Goal: Ask a question: Seek information or help from site administrators or community

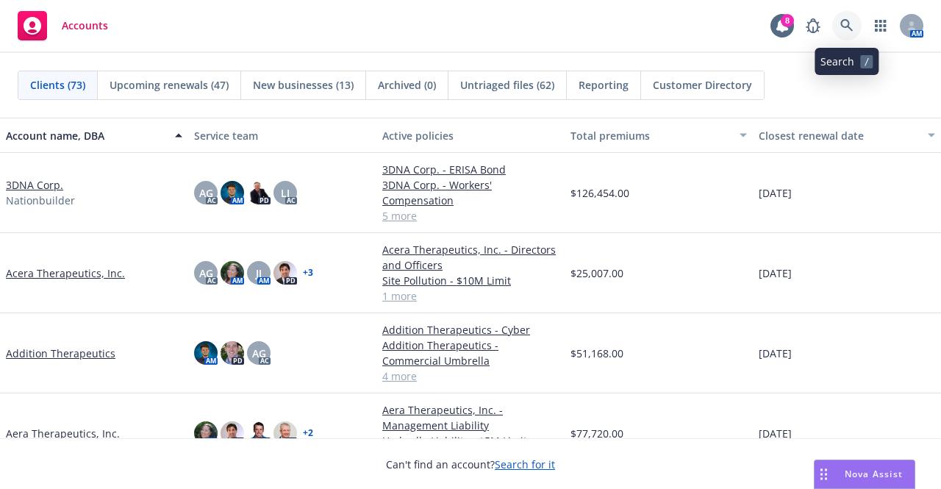
click at [844, 18] on link at bounding box center [847, 25] width 29 height 29
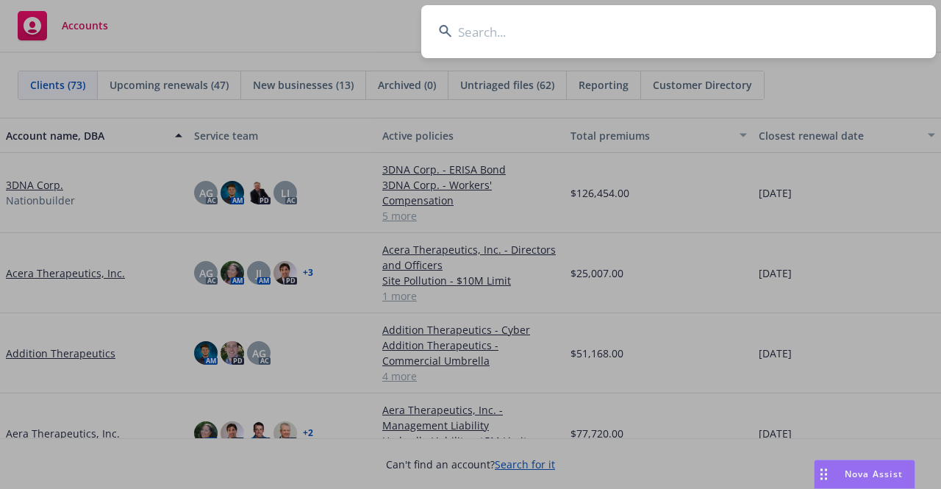
type input "a"
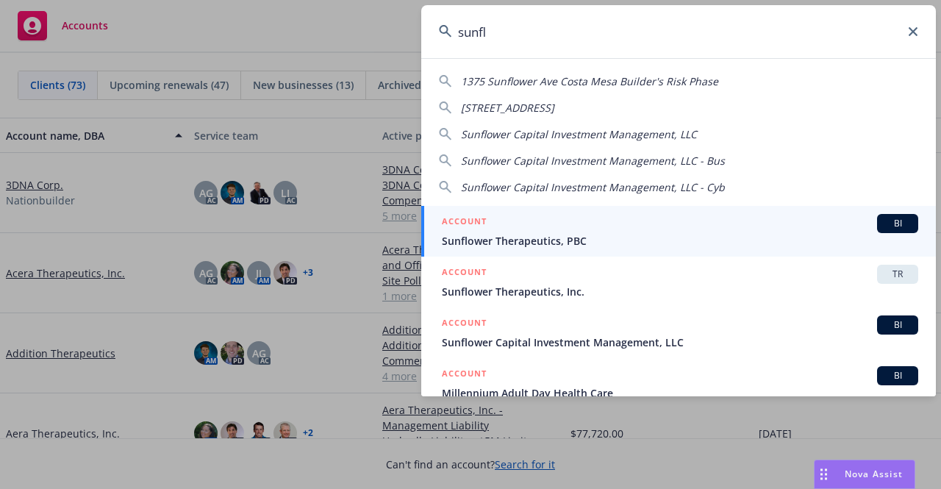
type input "sunfl"
click at [738, 223] on div "ACCOUNT BI" at bounding box center [680, 223] width 477 height 19
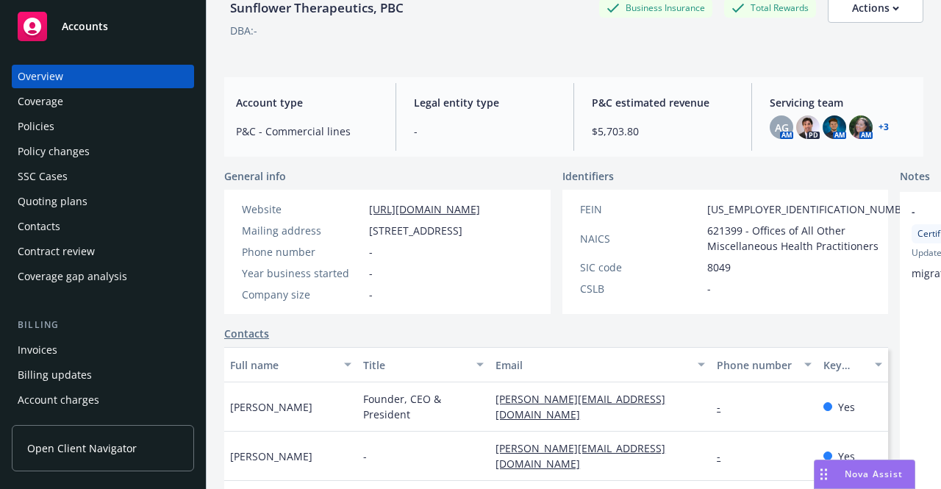
scroll to position [134, 0]
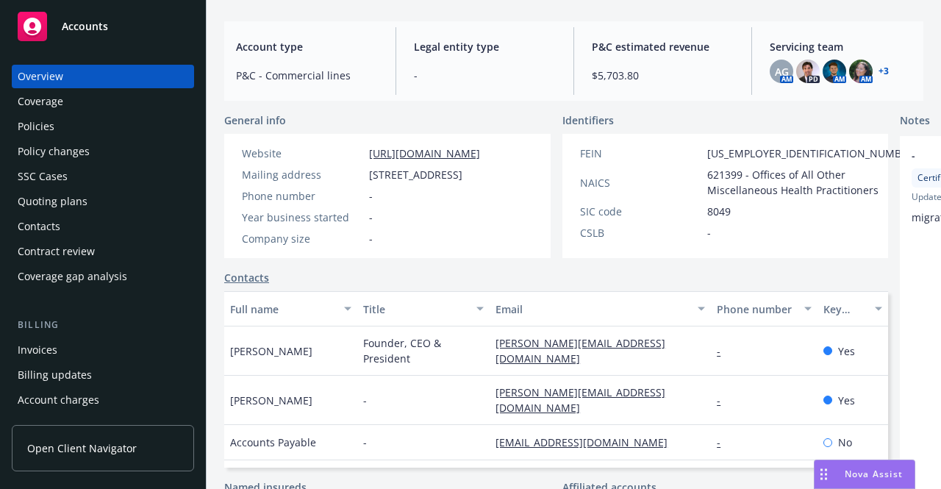
click at [61, 126] on div "Policies" at bounding box center [103, 127] width 171 height 24
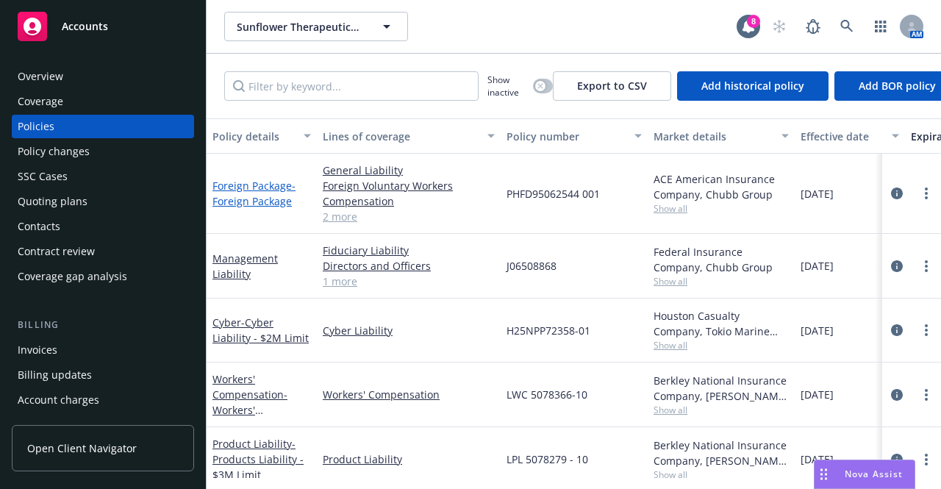
click at [242, 199] on span "- Foreign Package" at bounding box center [254, 193] width 83 height 29
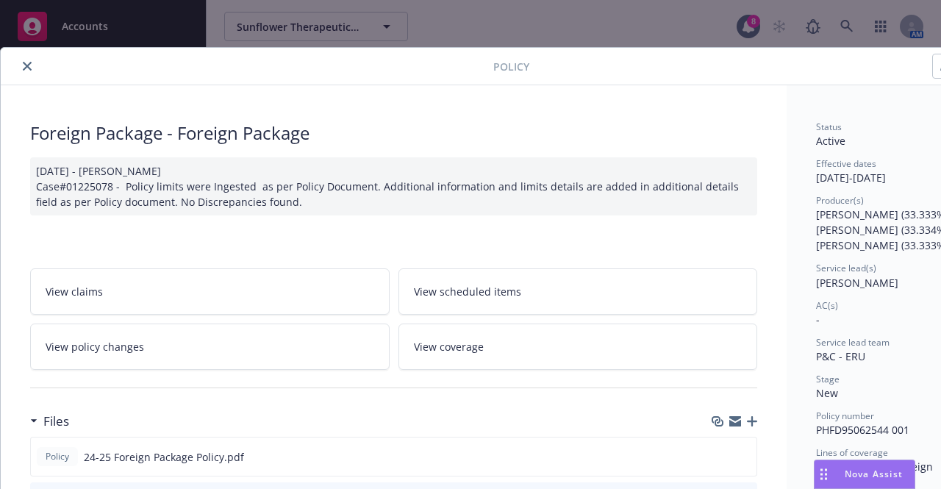
scroll to position [38, 0]
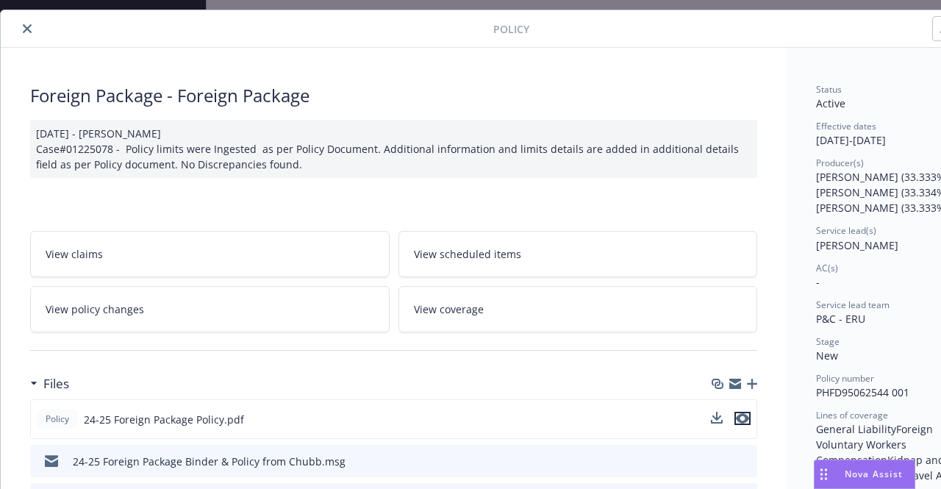
click at [746, 418] on icon "preview file" at bounding box center [742, 418] width 13 height 10
click at [864, 471] on span "Nova Assist" at bounding box center [874, 474] width 58 height 13
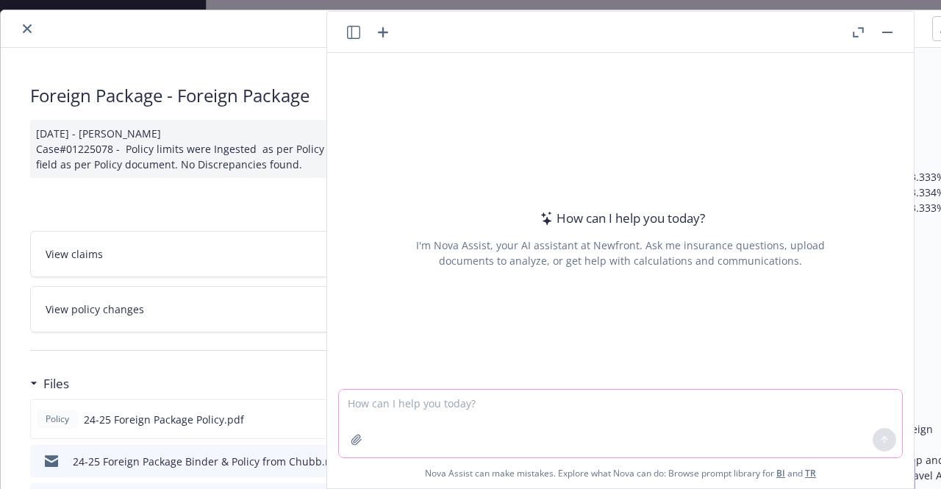
click at [547, 407] on textarea at bounding box center [620, 424] width 563 height 68
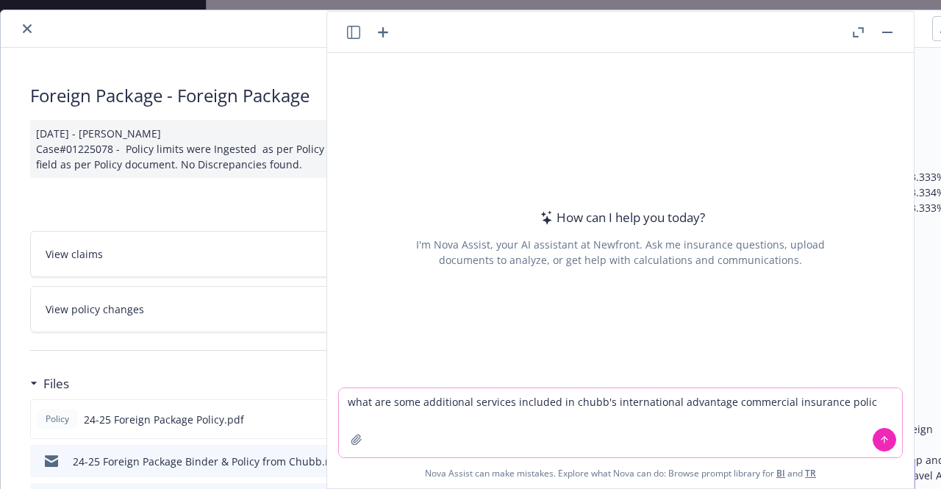
type textarea "what are some additional services included in chubb's international advantage c…"
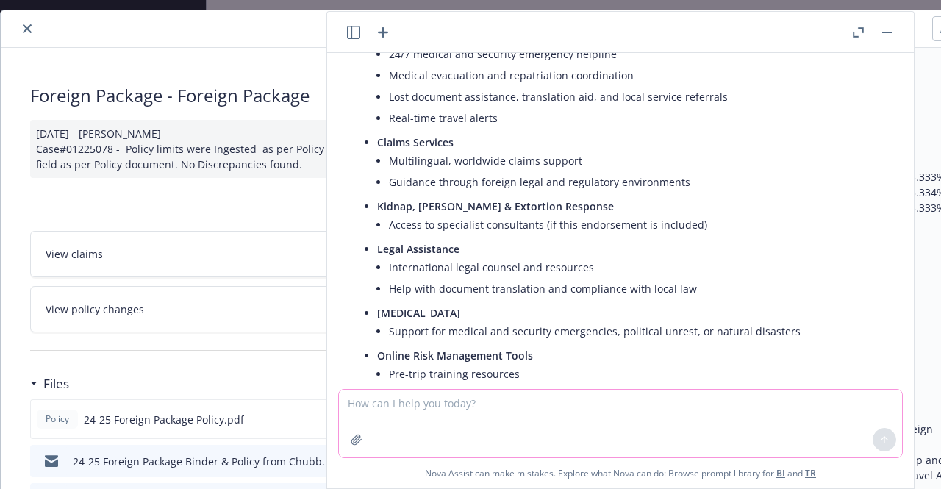
scroll to position [51, 0]
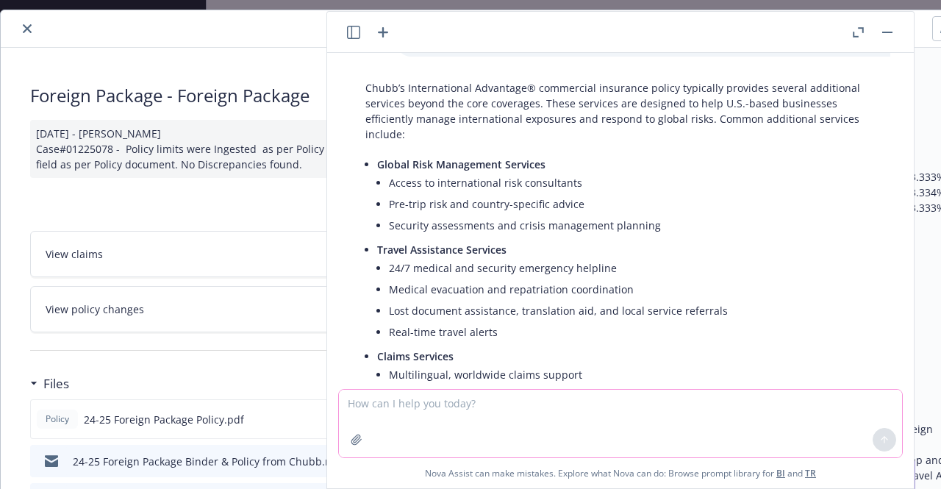
click at [569, 399] on textarea at bounding box center [620, 424] width 563 height 68
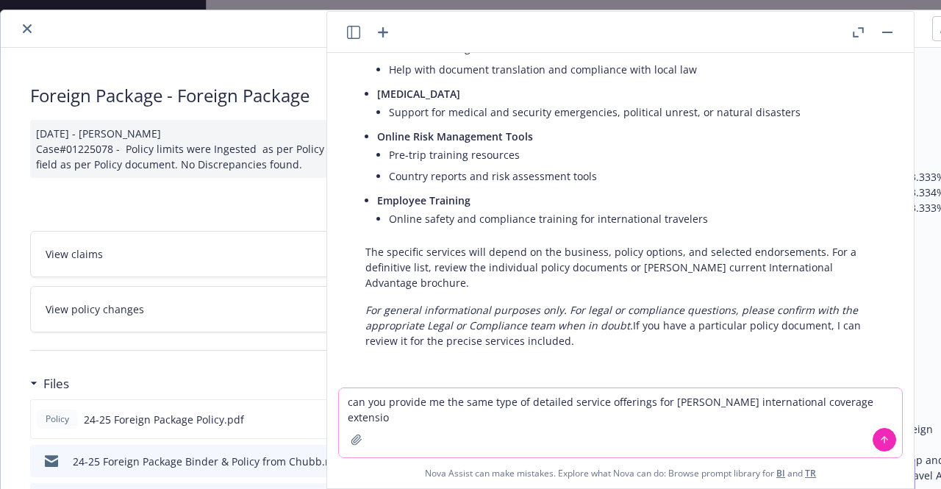
type textarea "can you provide me the same type of detailed service offerings for berkley's in…"
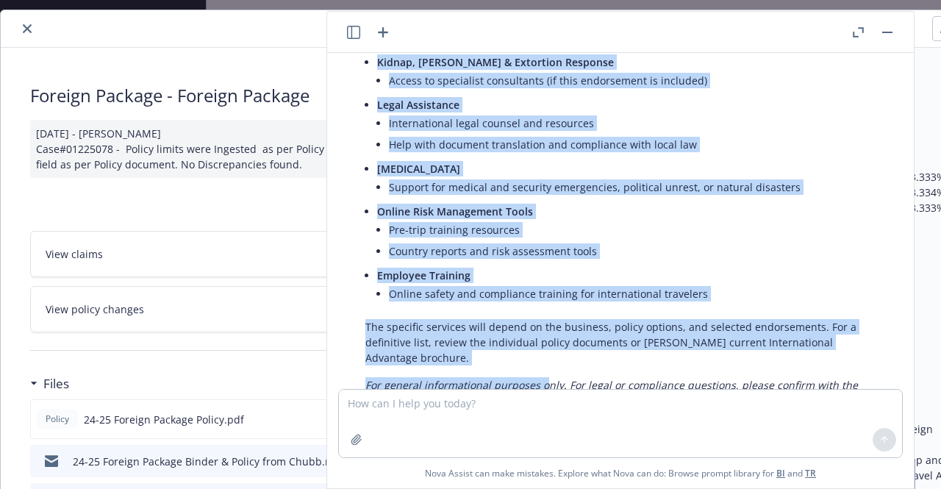
scroll to position [430, 0]
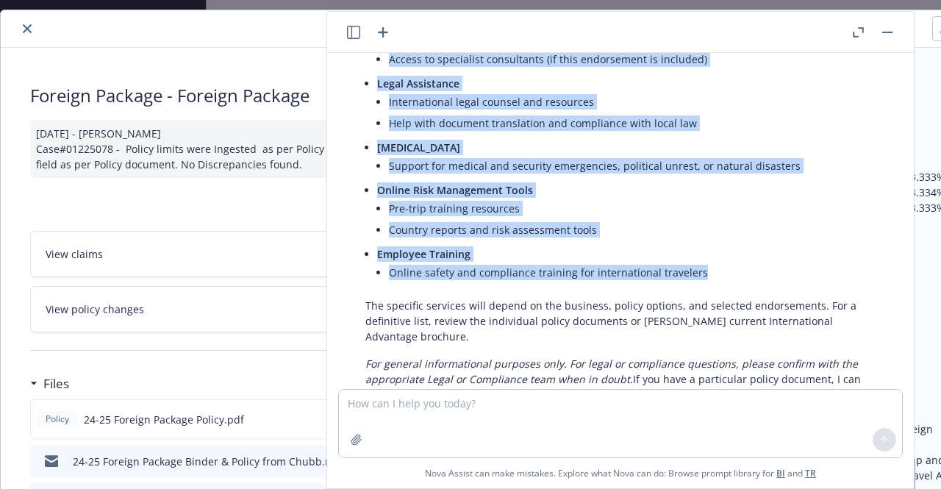
drag, startPoint x: 376, startPoint y: 160, endPoint x: 709, endPoint y: 270, distance: 350.9
click at [709, 270] on div "Chubb’s International Advantage® commercial insurance policy typically provides…" at bounding box center [621, 51] width 540 height 713
copy ul "Global Risk Management Services Access to international risk consultants Pre-tr…"
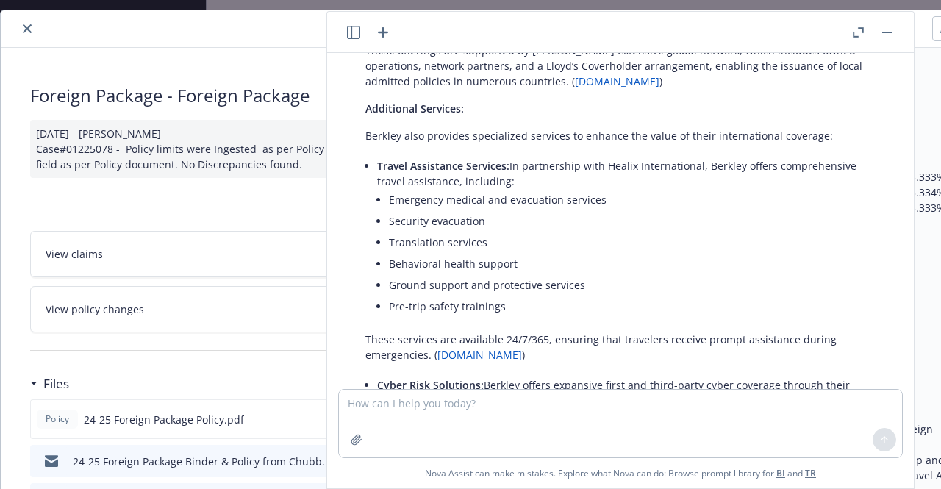
scroll to position [1292, 0]
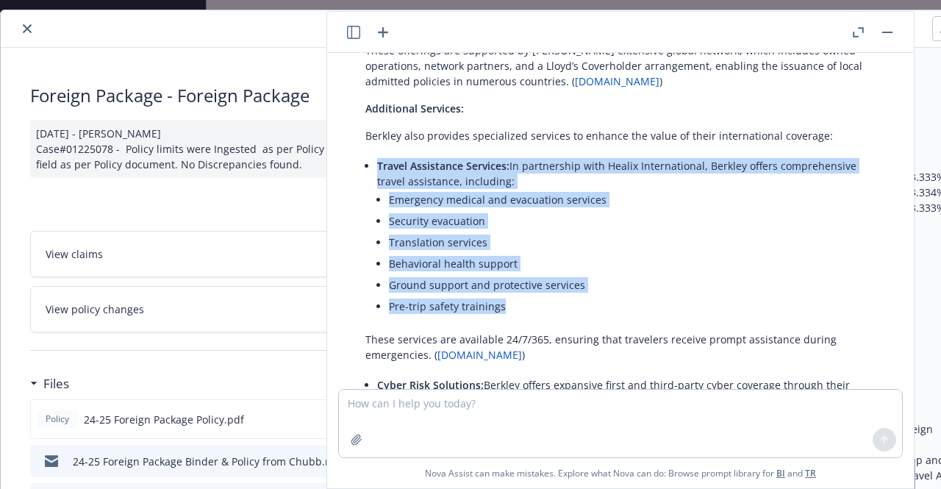
drag, startPoint x: 374, startPoint y: 165, endPoint x: 518, endPoint y: 305, distance: 200.8
click at [518, 305] on div "Berkley offers a range of international insurance solutions tailored to meet th…" at bounding box center [621, 171] width 540 height 1095
copy li "Travel Assistance Services: In partnership with Healix International, Berkley o…"
click at [619, 258] on li "Behavioral health support" at bounding box center [632, 263] width 487 height 21
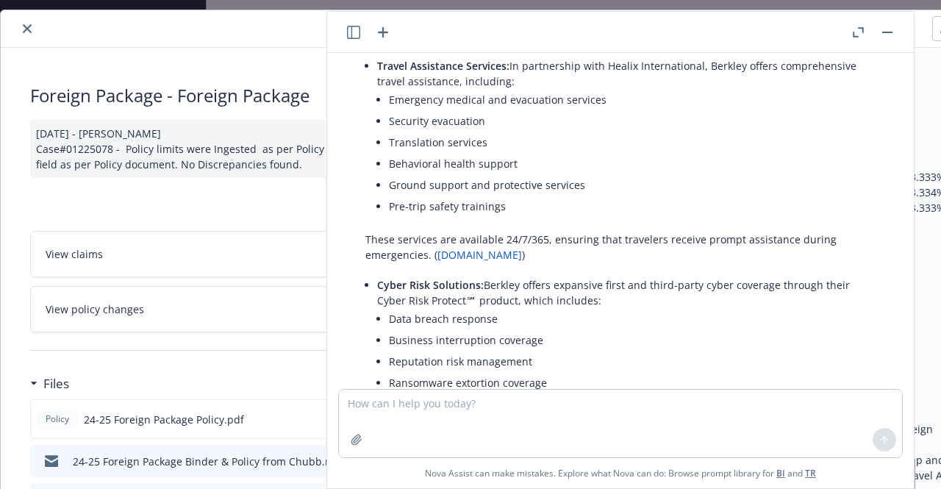
scroll to position [1392, 0]
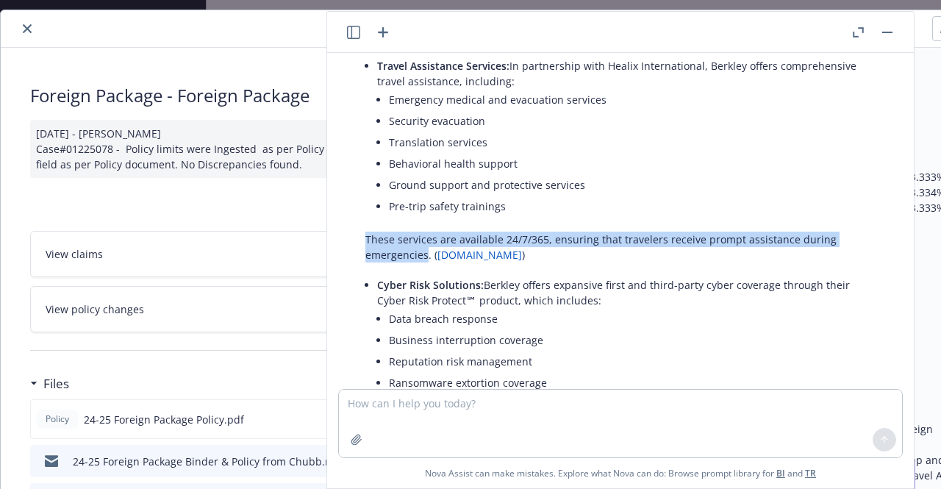
drag, startPoint x: 366, startPoint y: 236, endPoint x: 425, endPoint y: 254, distance: 61.4
click at [425, 254] on p "These services are available 24/7/365, ensuring that travelers receive prompt a…" at bounding box center [621, 247] width 510 height 31
copy p "These services are available 24/7/365, ensuring that travelers receive prompt a…"
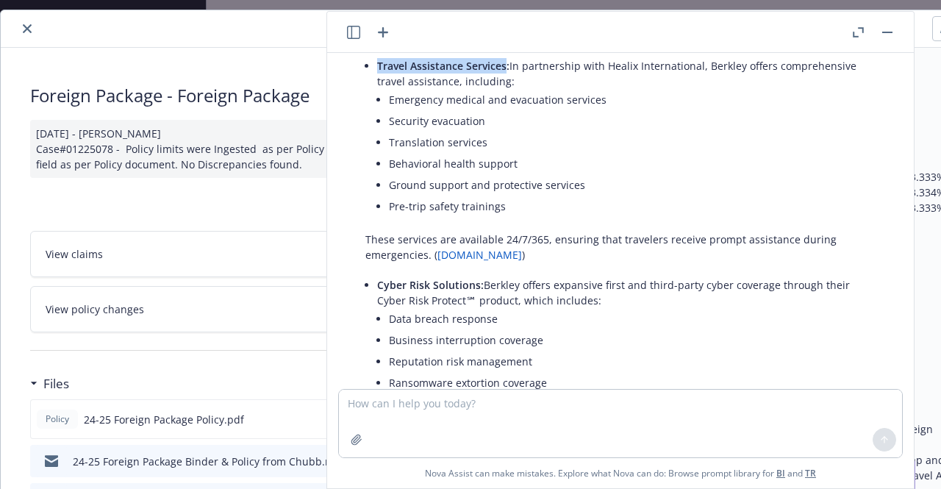
drag, startPoint x: 375, startPoint y: 63, endPoint x: 506, endPoint y: 65, distance: 130.9
click at [506, 65] on div "Berkley offers a range of international insurance solutions tailored to meet th…" at bounding box center [621, 71] width 540 height 1095
copy span "Travel Assistance Services"
click at [535, 406] on textarea at bounding box center [620, 424] width 563 height 68
type textarea "g"
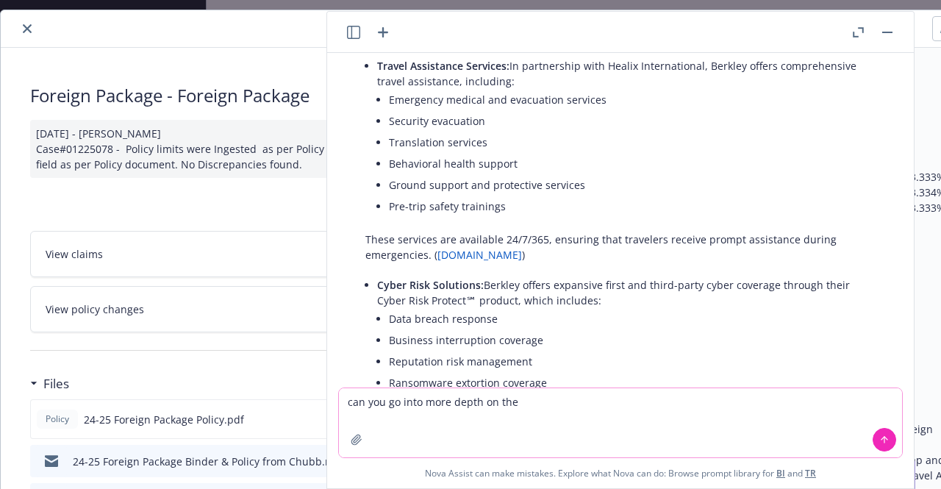
paste textarea "Travel Assistance Services"
type textarea "can you go into more depth on the Travel Assistance Services for [GEOGRAPHIC_DA…"
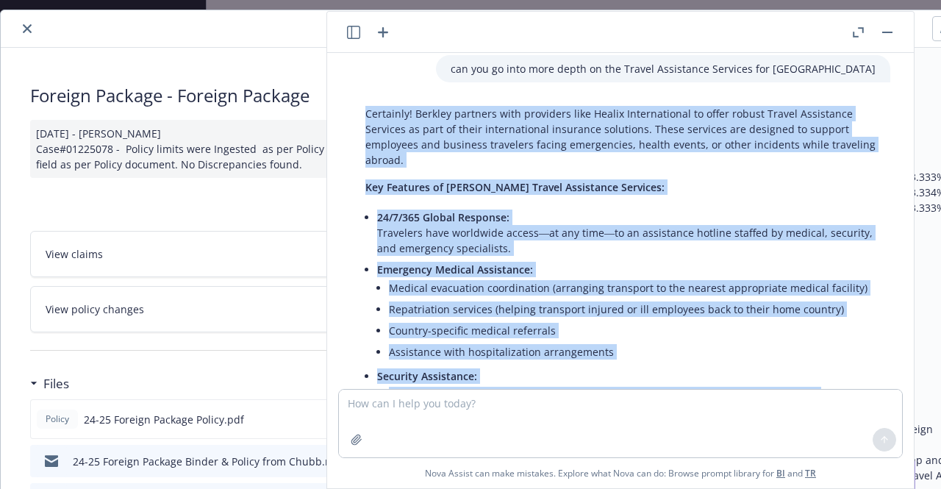
scroll to position [1974, 0]
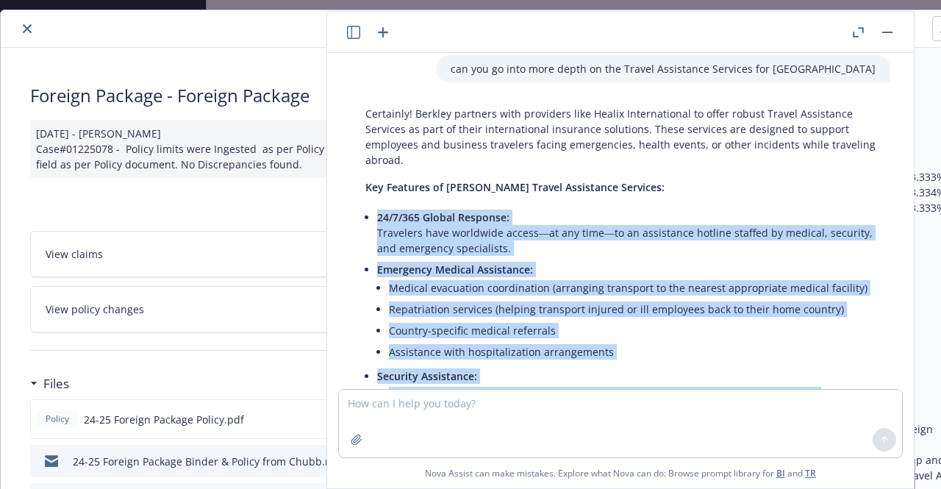
drag, startPoint x: 597, startPoint y: 291, endPoint x: 371, endPoint y: 213, distance: 238.6
copy div "03/7/262 Loremi Dolorsit: Ametconse adip elitseddo eiusmo―te inc utla―et do mag…"
